Goal: Task Accomplishment & Management: Manage account settings

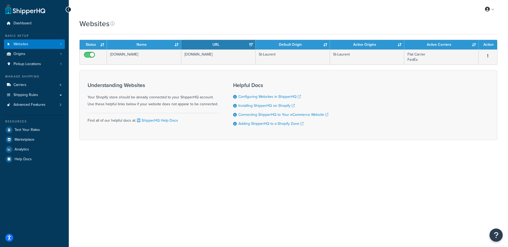
click at [150, 79] on div "Understanding Websites Your Shopify store should be already connected to your S…" at bounding box center [154, 105] width 132 height 54
click at [34, 83] on link "Carriers 4" at bounding box center [34, 85] width 61 height 10
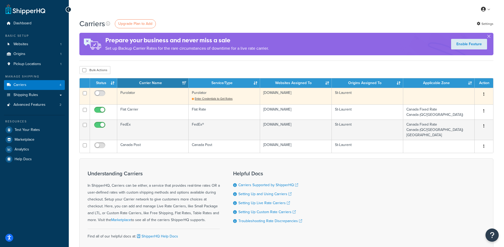
click at [160, 98] on td "Purolator" at bounding box center [152, 96] width 71 height 17
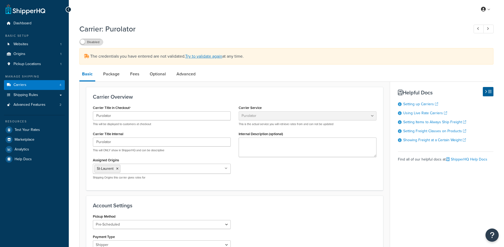
select select "purolator"
select select "PRE_SCHEDULED"
click at [26, 54] on link "Origins 1" at bounding box center [34, 54] width 61 height 10
click at [196, 55] on link "Try to validate again" at bounding box center [203, 56] width 37 height 6
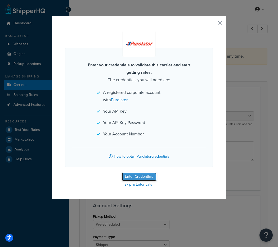
click at [140, 176] on button "Enter Credentials" at bounding box center [139, 176] width 35 height 8
select select "PRE_SCHEDULED"
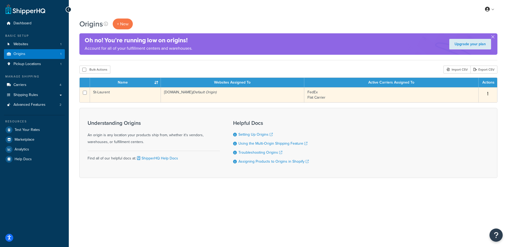
click at [231, 97] on td "deploydepotca.myshopify.com (Default Origin)" at bounding box center [232, 94] width 143 height 15
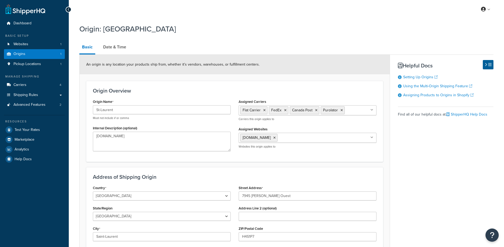
select select "1039"
select select "71"
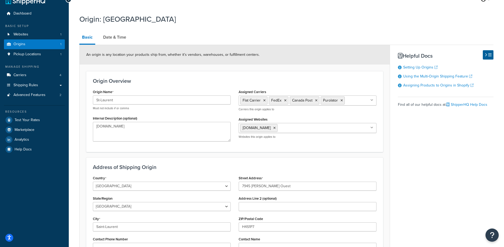
scroll to position [19, 0]
